Goal: Task Accomplishment & Management: Complete application form

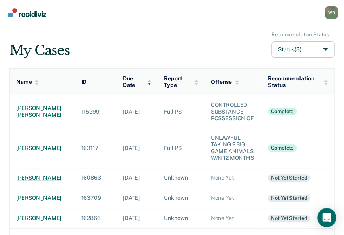
click at [23, 180] on div "[PERSON_NAME]" at bounding box center [42, 177] width 53 height 7
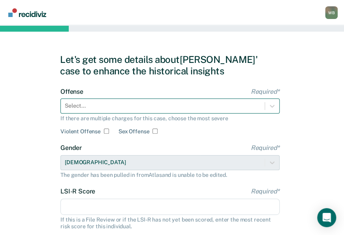
click at [102, 106] on div at bounding box center [163, 106] width 196 height 8
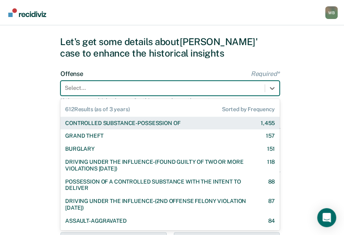
scroll to position [19, 0]
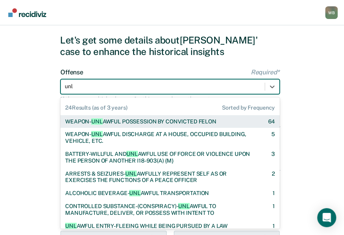
type input "unla"
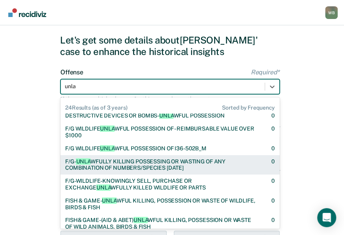
scroll to position [158, 0]
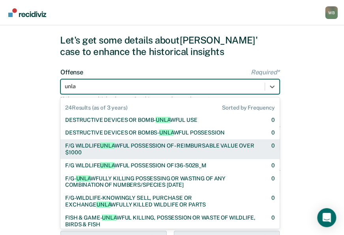
click at [125, 144] on div "F/G WILDLIFE UNLA WFUL POSSESSION OF - REIMBURSABLE VALUE OVER $1000" at bounding box center [161, 148] width 193 height 13
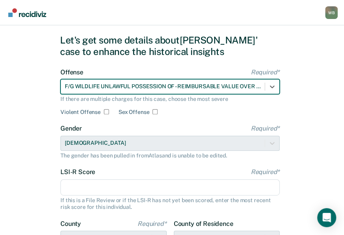
drag, startPoint x: 90, startPoint y: 187, endPoint x: 92, endPoint y: 183, distance: 4.4
click at [90, 187] on input "LSI-R Score Required*" at bounding box center [169, 187] width 219 height 17
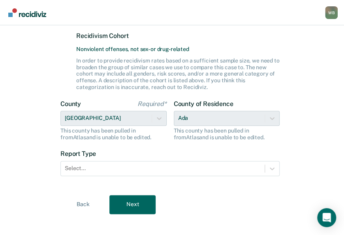
scroll to position [214, 0]
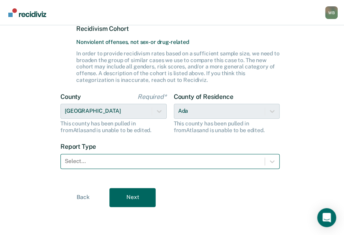
type input "10"
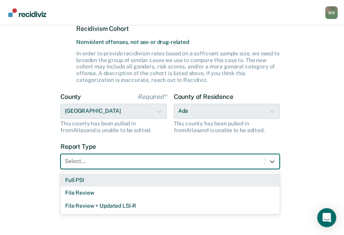
click at [109, 161] on div at bounding box center [163, 161] width 196 height 8
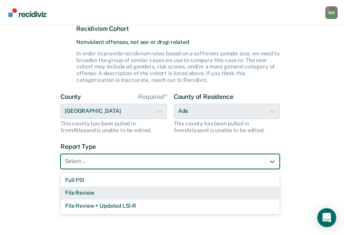
click at [89, 187] on div "File Review" at bounding box center [169, 192] width 219 height 13
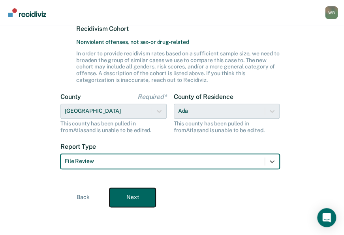
click at [128, 194] on button "Next" at bounding box center [132, 197] width 46 height 19
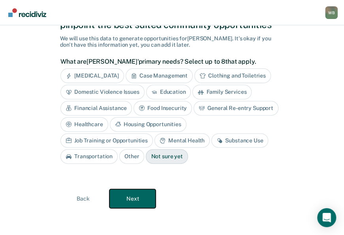
click at [137, 198] on button "Next" at bounding box center [132, 198] width 46 height 19
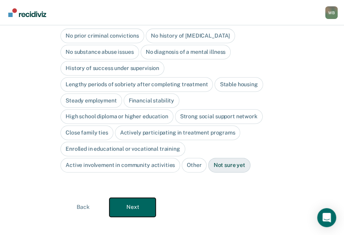
click at [135, 198] on button "Next" at bounding box center [132, 207] width 46 height 19
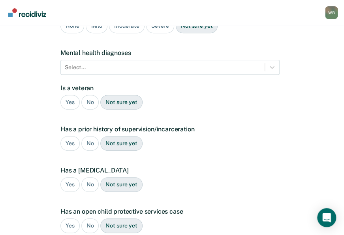
scroll to position [0, 0]
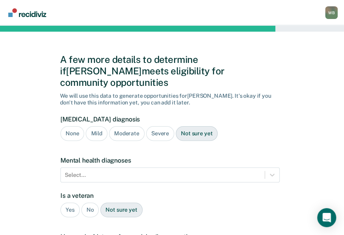
click at [77, 126] on div "None" at bounding box center [72, 133] width 24 height 15
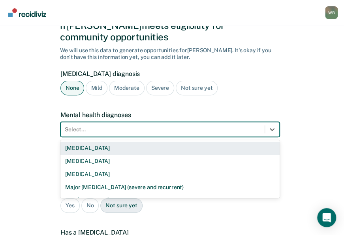
click at [91, 137] on div "9 results available. Use Up and Down to choose options, press Enter to select t…" at bounding box center [169, 129] width 219 height 15
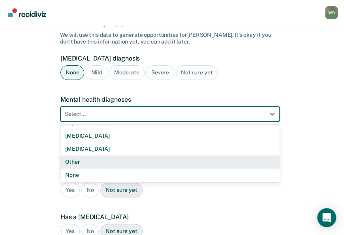
scroll to position [62, 0]
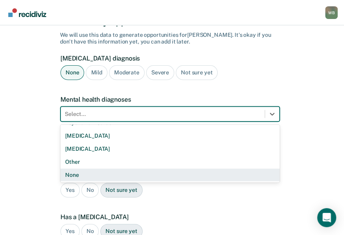
click at [78, 168] on div "None" at bounding box center [169, 174] width 219 height 13
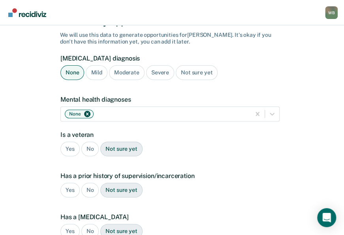
click at [89, 142] on div "No" at bounding box center [90, 149] width 18 height 15
click at [73, 183] on div "Yes" at bounding box center [69, 190] width 19 height 15
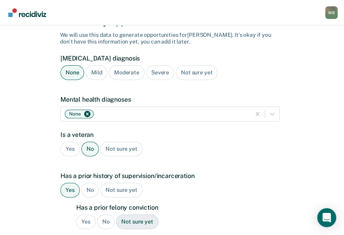
click at [82, 214] on div "Yes" at bounding box center [85, 221] width 19 height 15
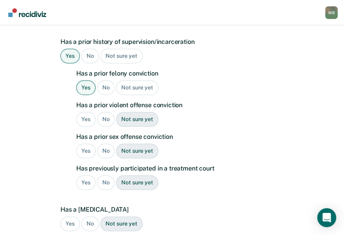
scroll to position [219, 0]
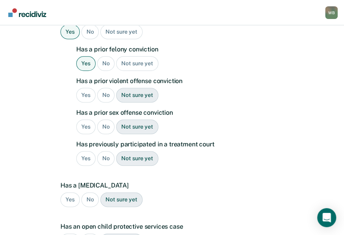
click at [103, 88] on div "No" at bounding box center [106, 95] width 18 height 15
click at [102, 119] on div "No" at bounding box center [106, 126] width 18 height 15
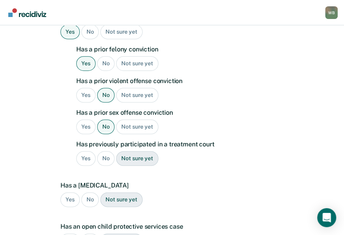
click at [87, 88] on div "Yes" at bounding box center [85, 95] width 19 height 15
click at [103, 151] on div "No" at bounding box center [106, 158] width 18 height 15
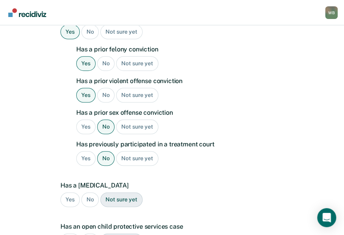
click at [92, 192] on div "No" at bounding box center [90, 199] width 18 height 15
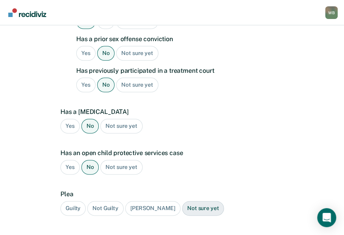
scroll to position [298, 0]
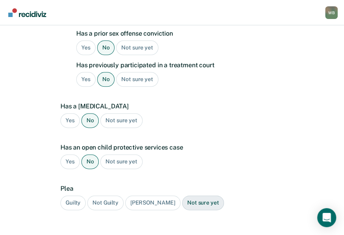
click at [83, 195] on div "Guilty" at bounding box center [72, 202] width 25 height 15
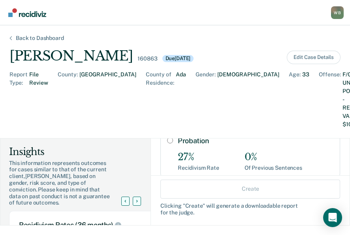
scroll to position [40, 0]
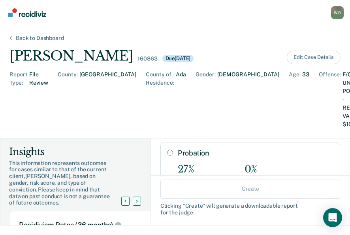
click at [160, 142] on div "Probation 27% Recidivism Rate 0% Of Previous Sentences" at bounding box center [250, 166] width 180 height 48
radio input "true"
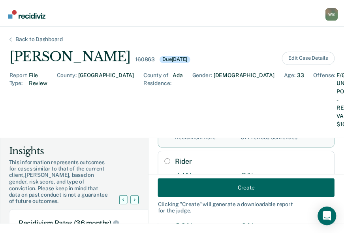
scroll to position [119, 0]
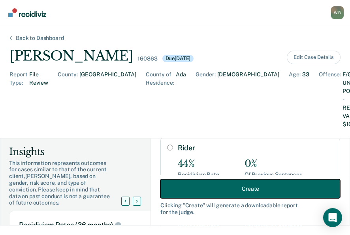
click at [221, 189] on button "Create" at bounding box center [250, 188] width 180 height 19
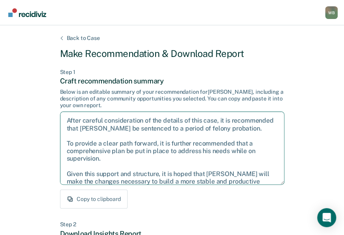
scroll to position [13, 0]
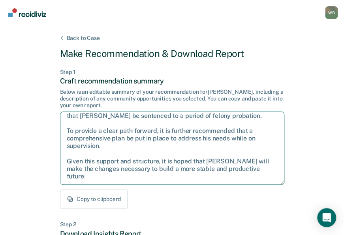
drag, startPoint x: 67, startPoint y: 119, endPoint x: 261, endPoint y: 187, distance: 205.7
click at [261, 187] on div "Step 1 Craft recommendation summary Below is an editable summary of your recomm…" at bounding box center [172, 139] width 225 height 140
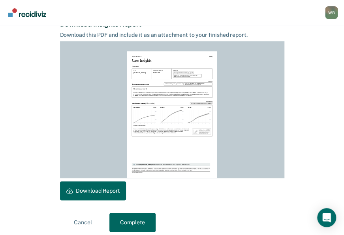
scroll to position [216, 0]
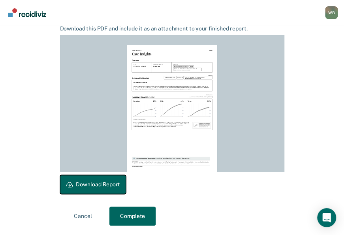
drag, startPoint x: 109, startPoint y: 185, endPoint x: 144, endPoint y: 215, distance: 45.7
click at [109, 185] on button "Download Report" at bounding box center [93, 184] width 66 height 19
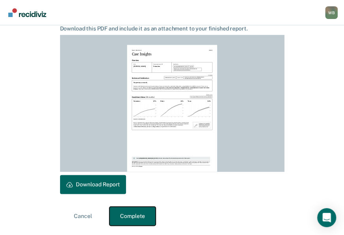
click at [127, 217] on button "Complete" at bounding box center [132, 215] width 46 height 19
